Goal: Information Seeking & Learning: Learn about a topic

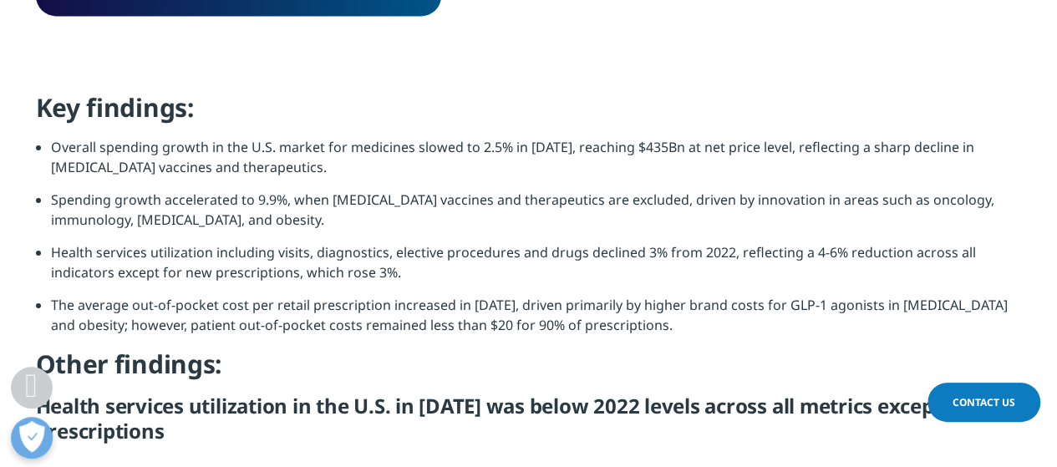
scroll to position [1336, 0]
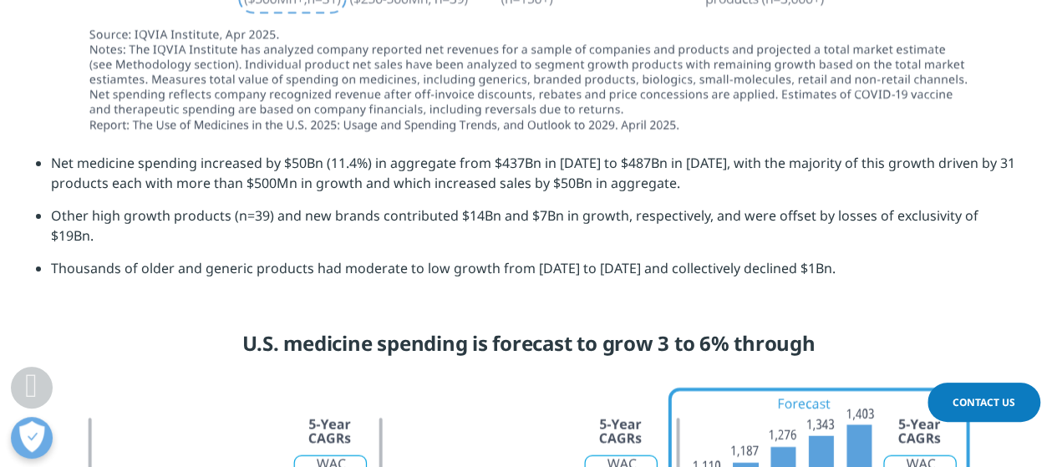
scroll to position [4928, 0]
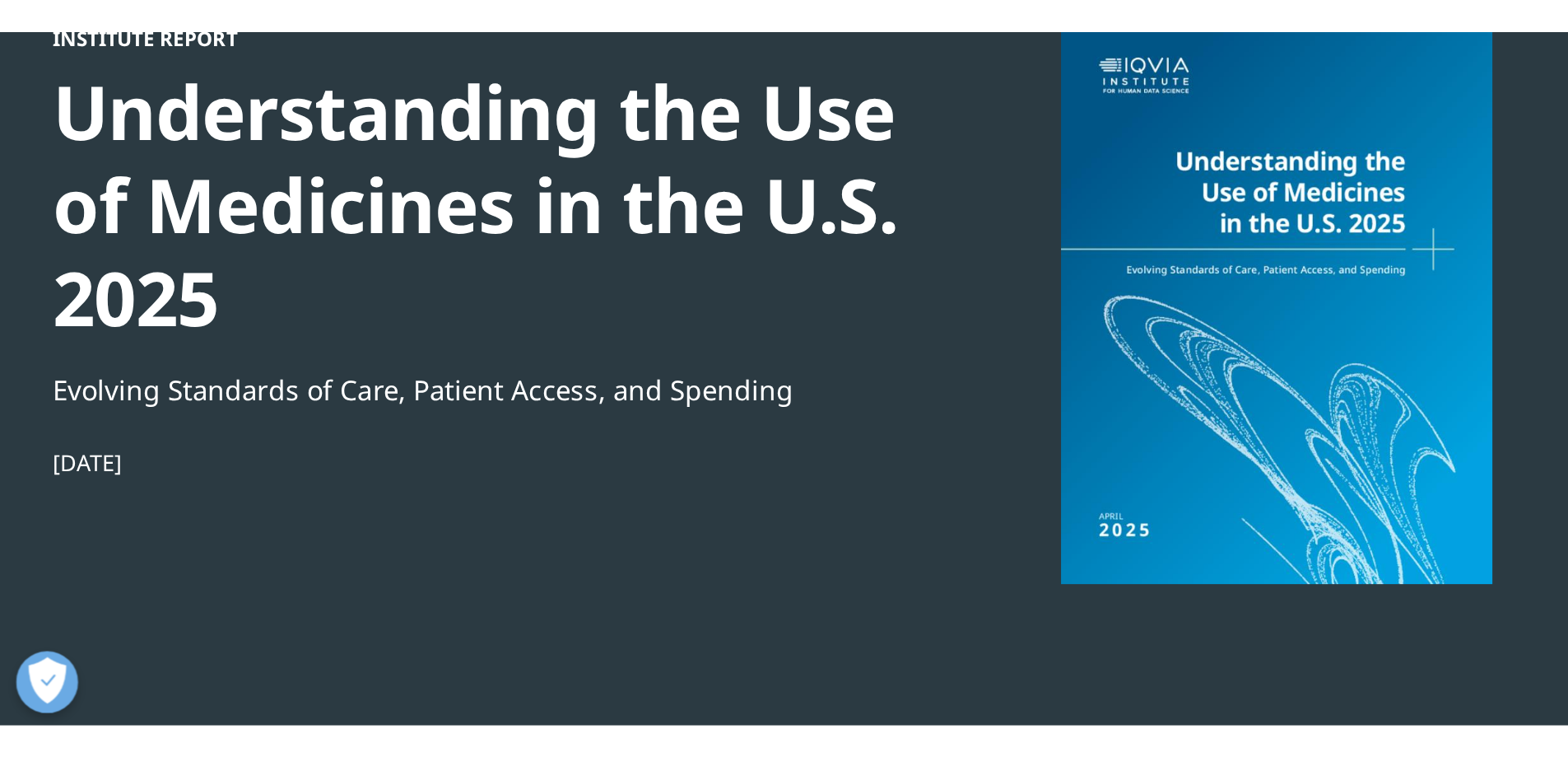
scroll to position [910, 972]
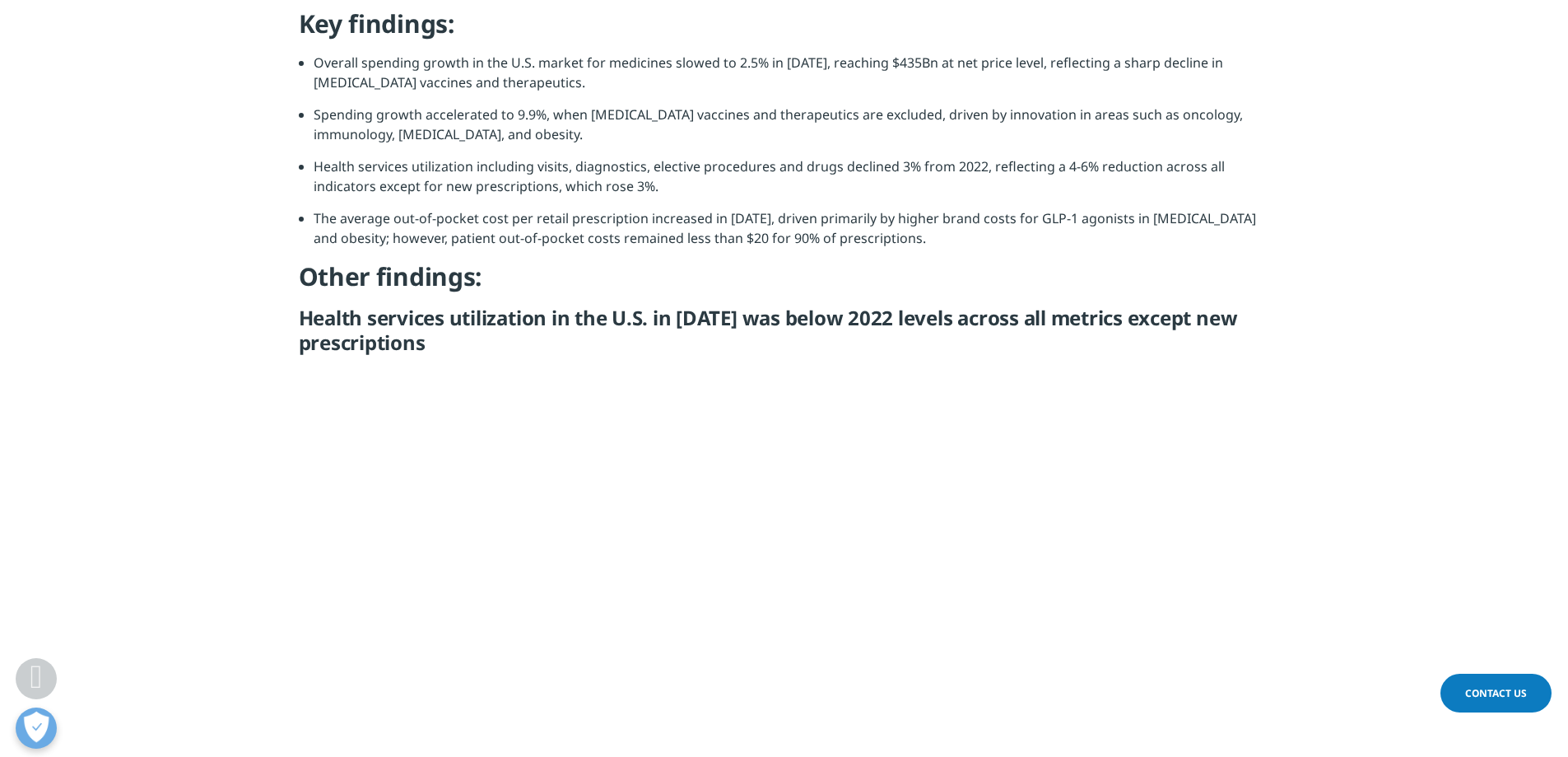
scroll to position [180, 399]
